Goal: Task Accomplishment & Management: Manage account settings

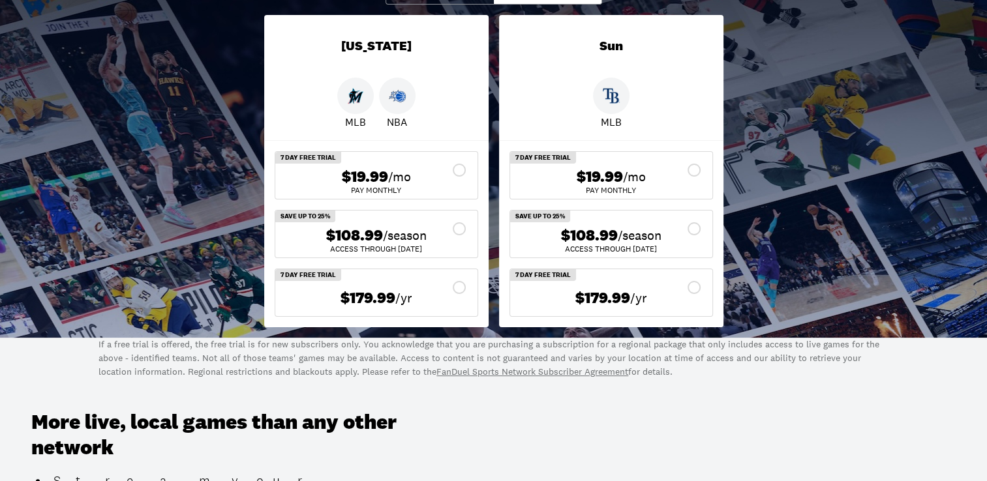
scroll to position [261, 0]
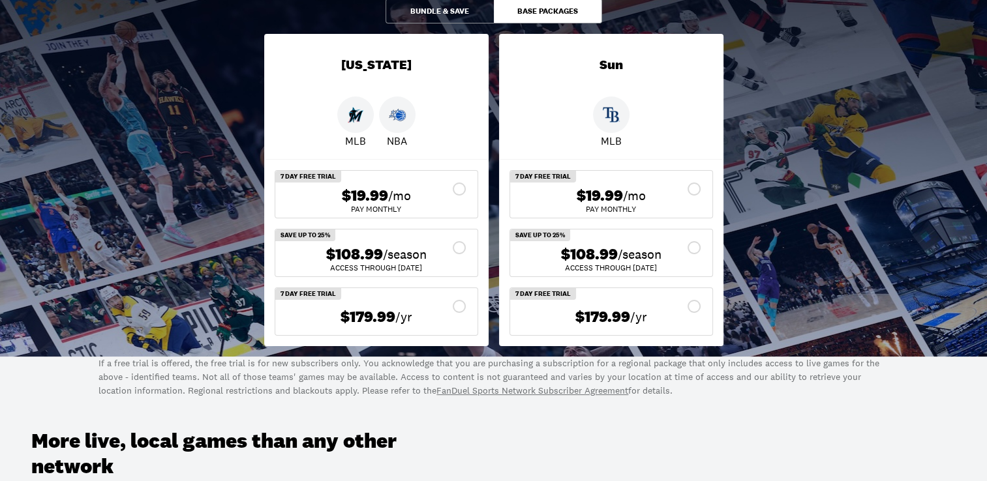
click at [459, 249] on div "$108.99 /season" at bounding box center [376, 254] width 181 height 19
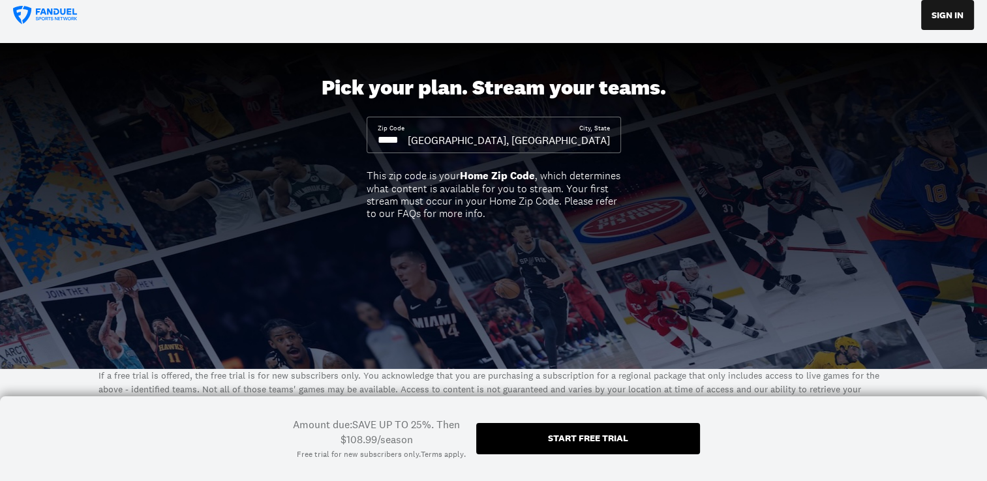
scroll to position [0, 0]
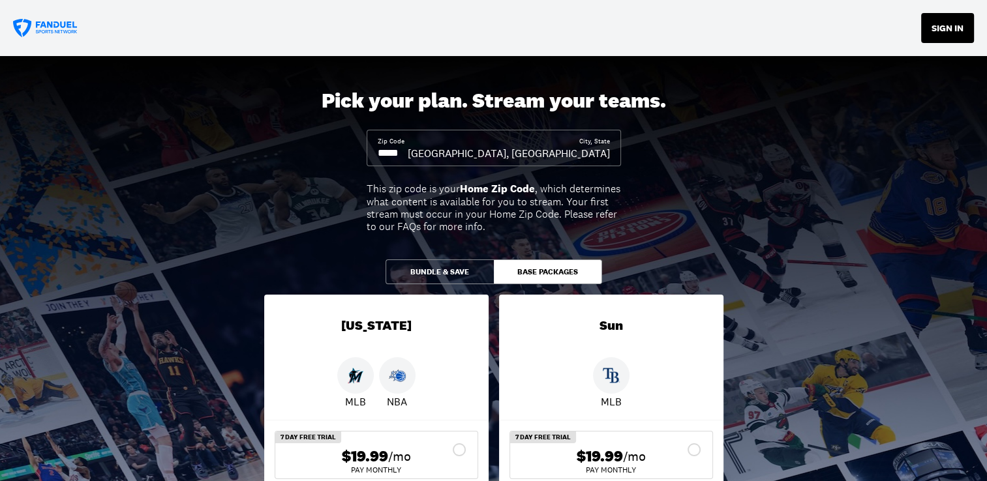
click at [936, 16] on button "SIGN IN" at bounding box center [947, 28] width 53 height 30
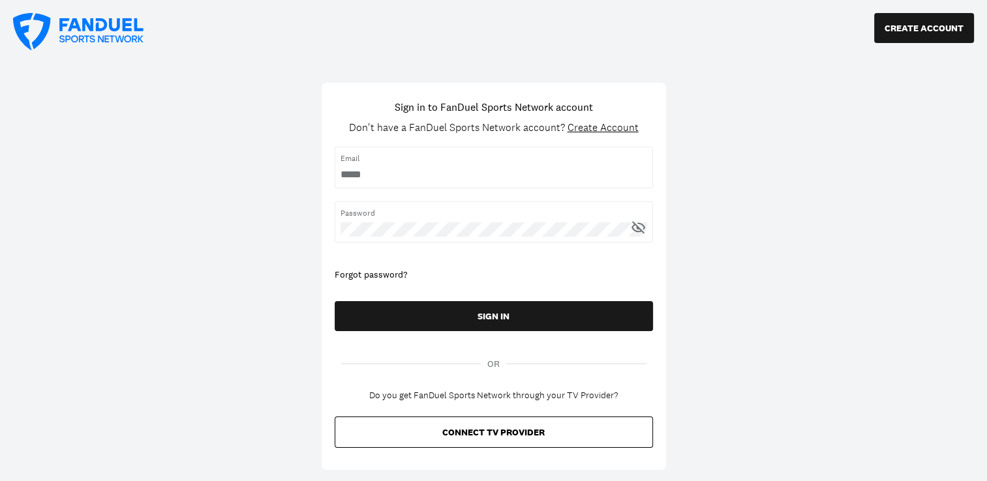
type input "**********"
click at [639, 226] on icon at bounding box center [638, 227] width 16 height 16
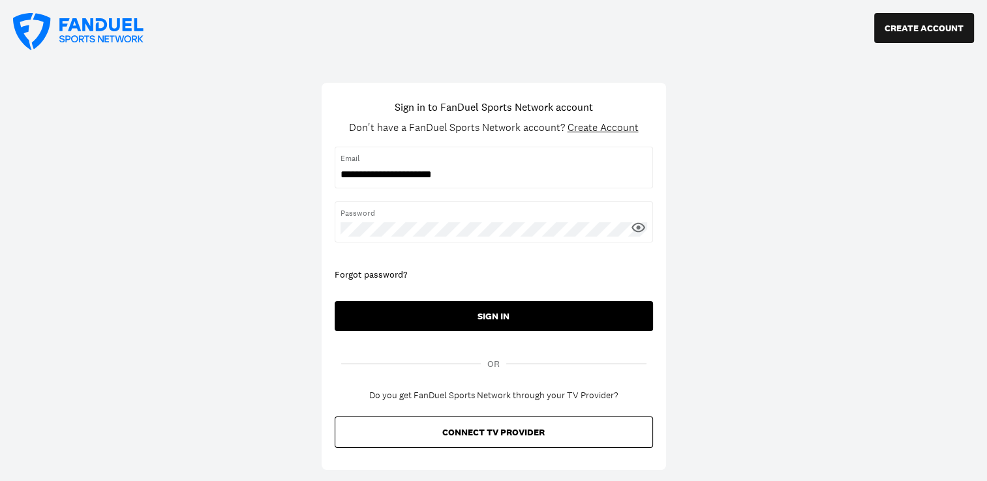
click at [515, 323] on button "SIGN IN" at bounding box center [494, 316] width 318 height 30
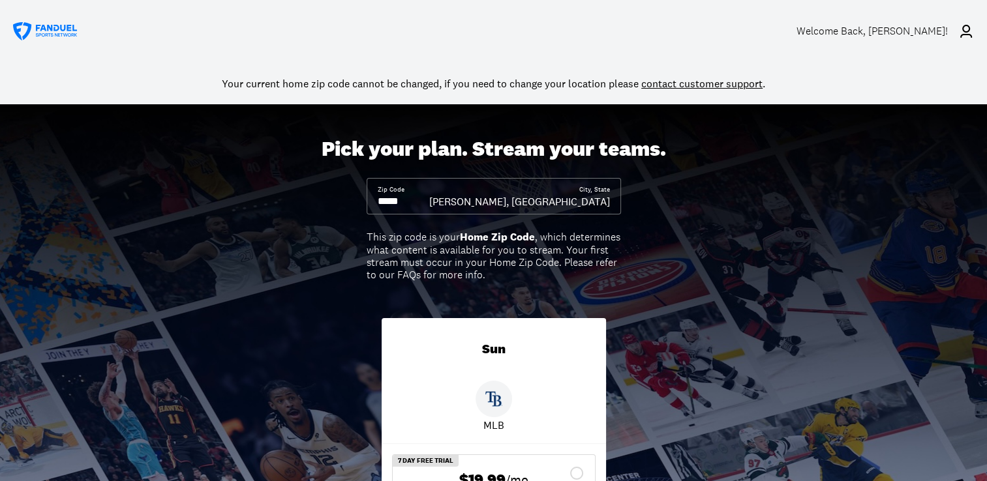
click at [918, 35] on div "Welcome Back , [PERSON_NAME]!" at bounding box center [871, 31] width 151 height 12
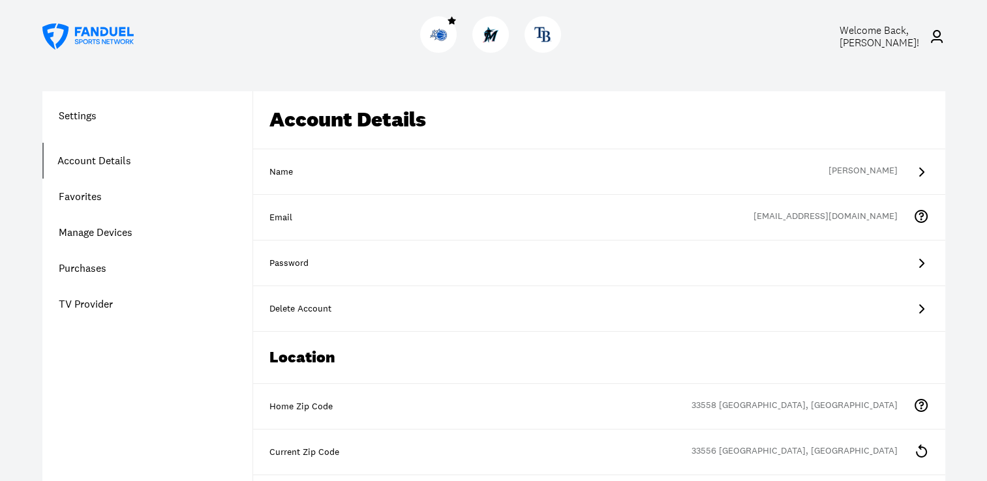
click at [128, 166] on link "Account Details" at bounding box center [147, 161] width 210 height 36
click at [95, 229] on link "Manage Devices" at bounding box center [147, 233] width 210 height 36
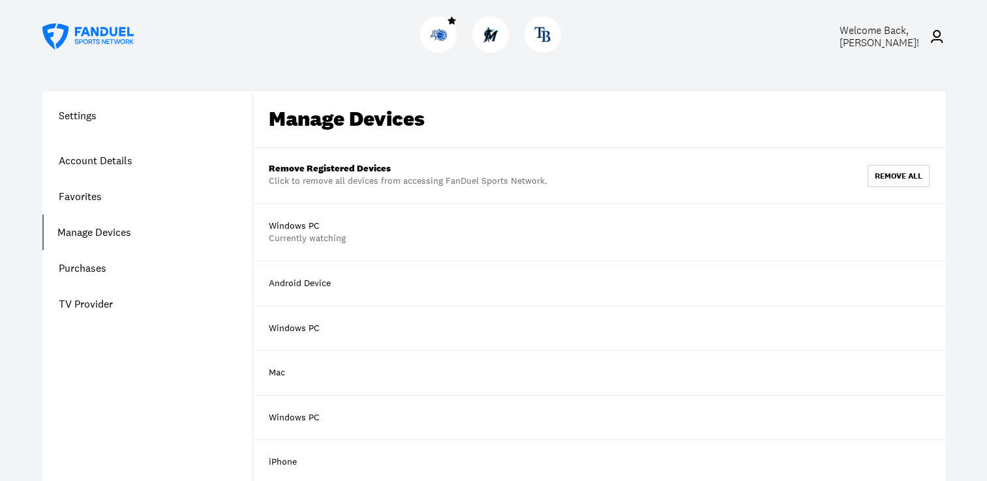
click at [83, 267] on link "Purchases" at bounding box center [147, 268] width 210 height 36
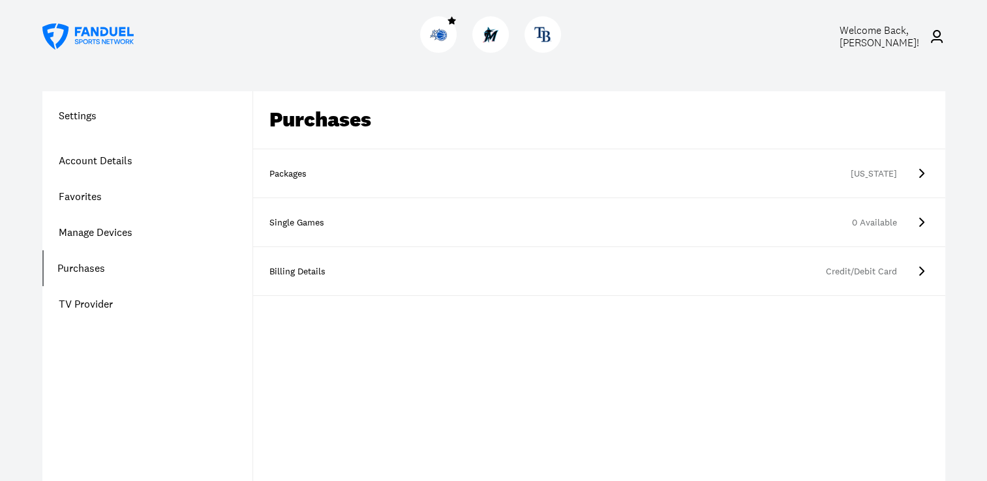
click at [292, 174] on div "Packages" at bounding box center [301, 174] width 65 height 13
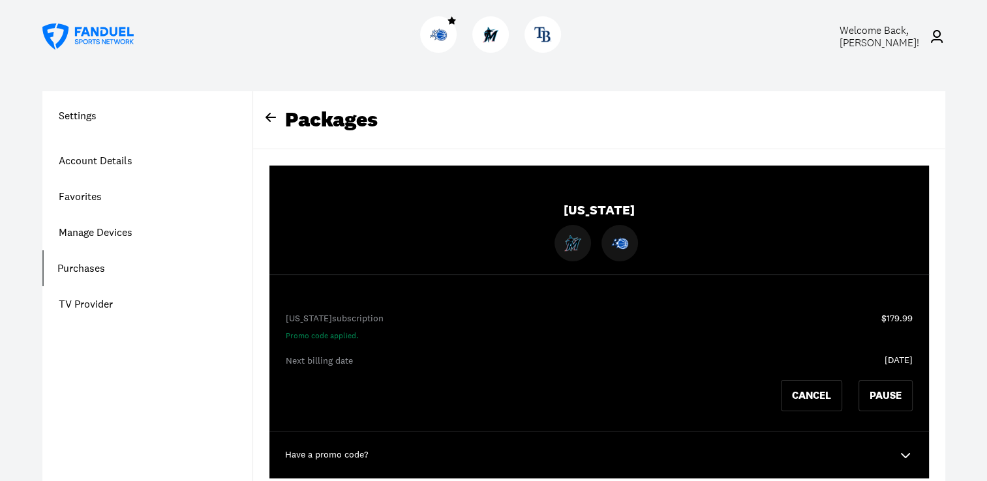
scroll to position [130, 0]
